Goal: Task Accomplishment & Management: Manage account settings

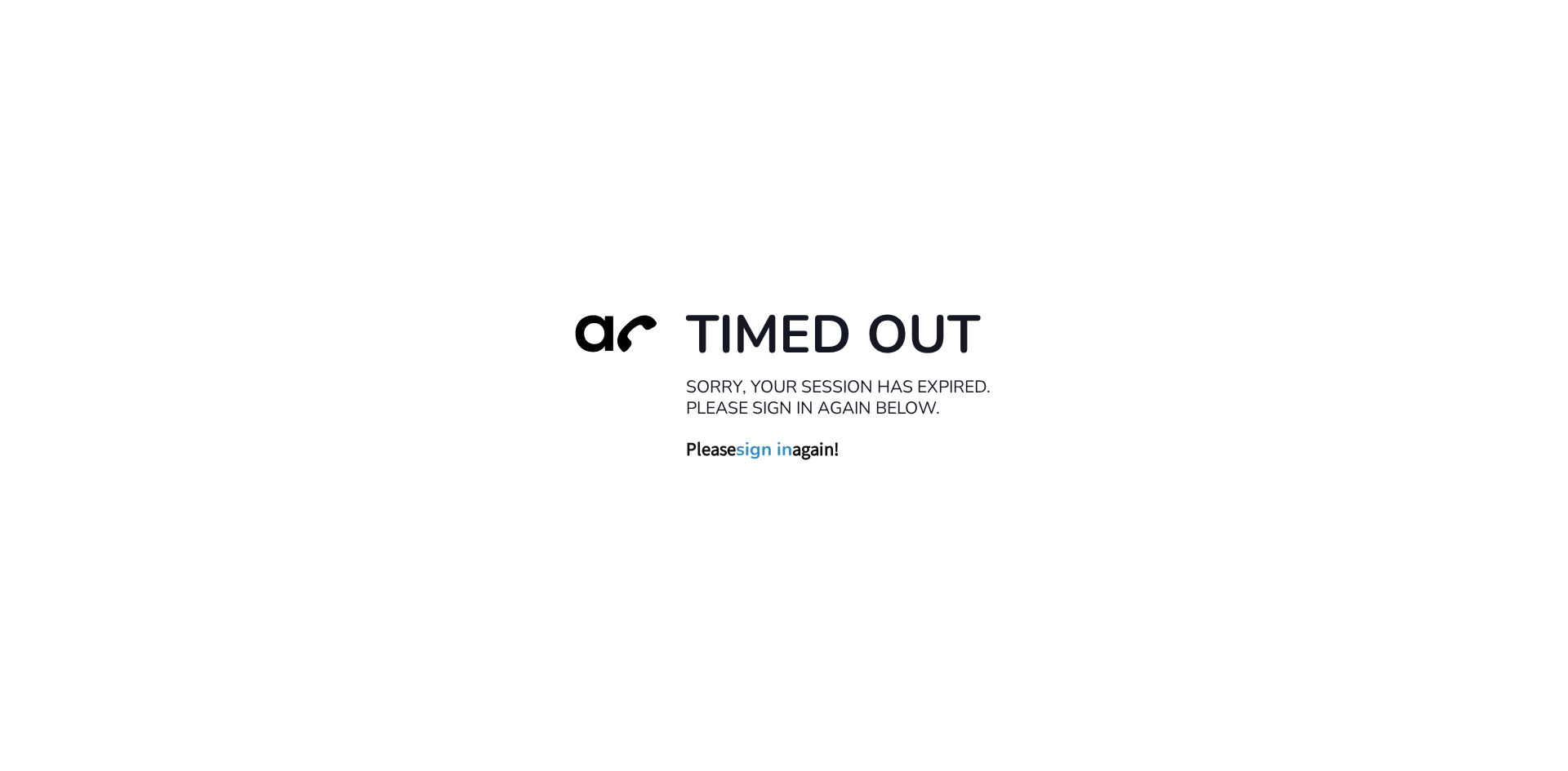
drag, startPoint x: 776, startPoint y: 446, endPoint x: 782, endPoint y: 436, distance: 11.7
click at [776, 446] on link "sign in" at bounding box center [763, 448] width 56 height 23
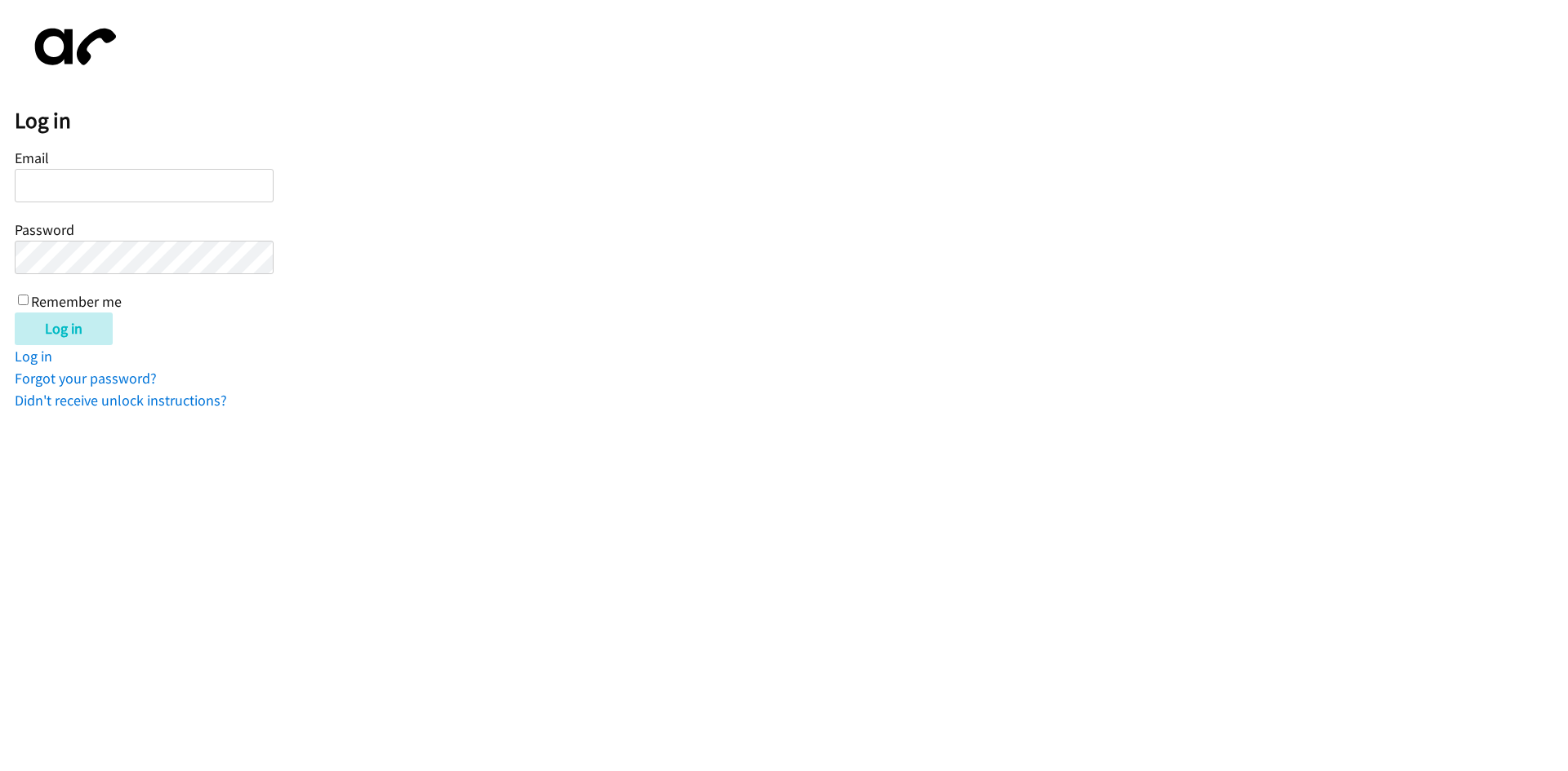
click at [87, 189] on input "Email" at bounding box center [144, 185] width 259 height 33
type input "balfreide@lendingpoint.com"
click at [19, 295] on input "Remember me" at bounding box center [23, 300] width 11 height 11
checkbox input "true"
click at [32, 322] on input "Log in" at bounding box center [63, 329] width 98 height 33
